Goal: Task Accomplishment & Management: Manage account settings

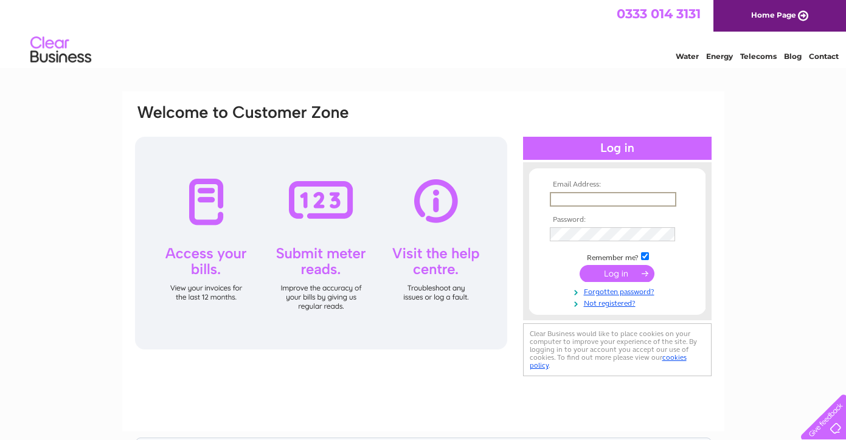
type input "thomasmann07@btinternet.com"
click at [623, 272] on input "submit" at bounding box center [616, 273] width 75 height 17
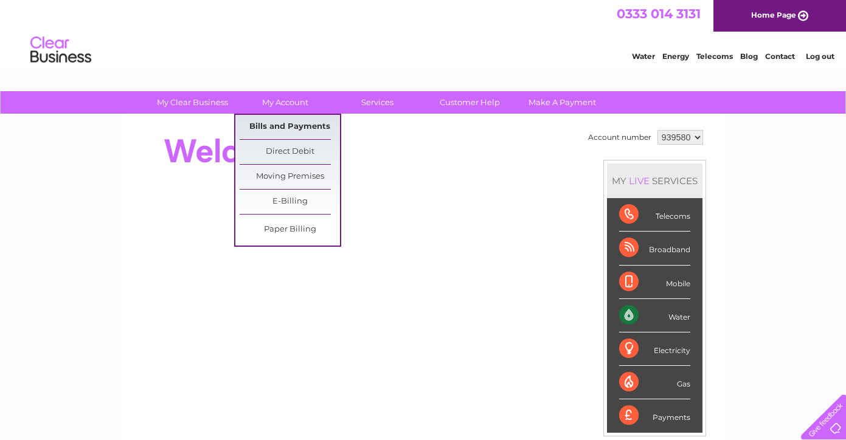
click at [271, 127] on link "Bills and Payments" at bounding box center [290, 127] width 100 height 24
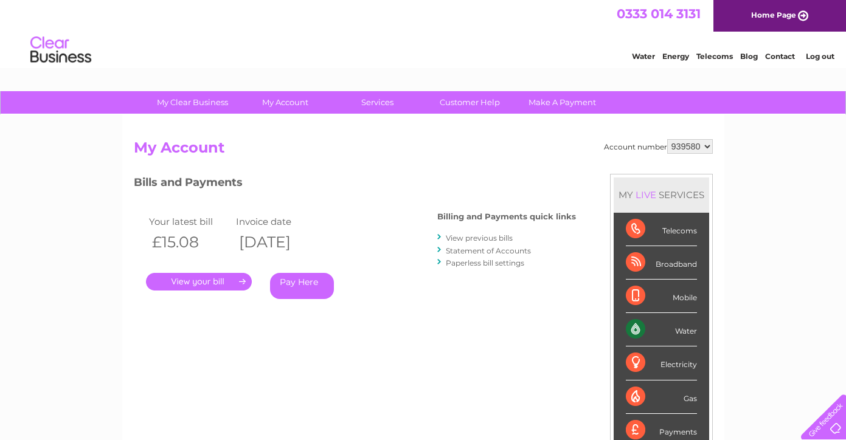
click at [207, 282] on link "." at bounding box center [199, 282] width 106 height 18
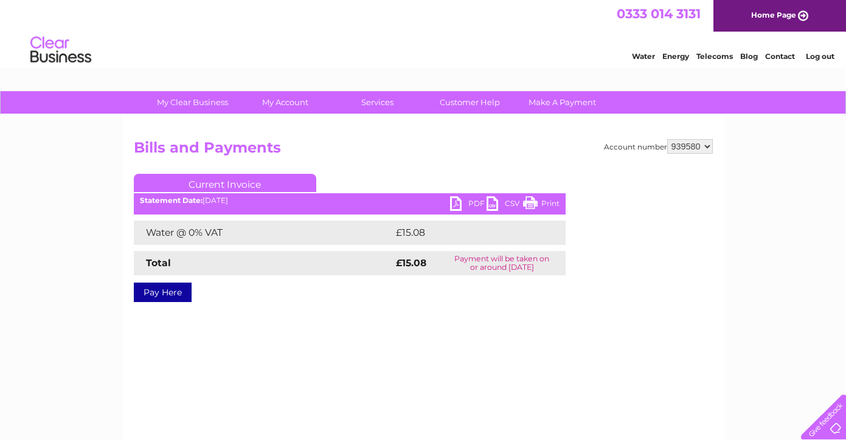
click at [471, 204] on link "PDF" at bounding box center [468, 205] width 36 height 18
